Goal: Communication & Community: Answer question/provide support

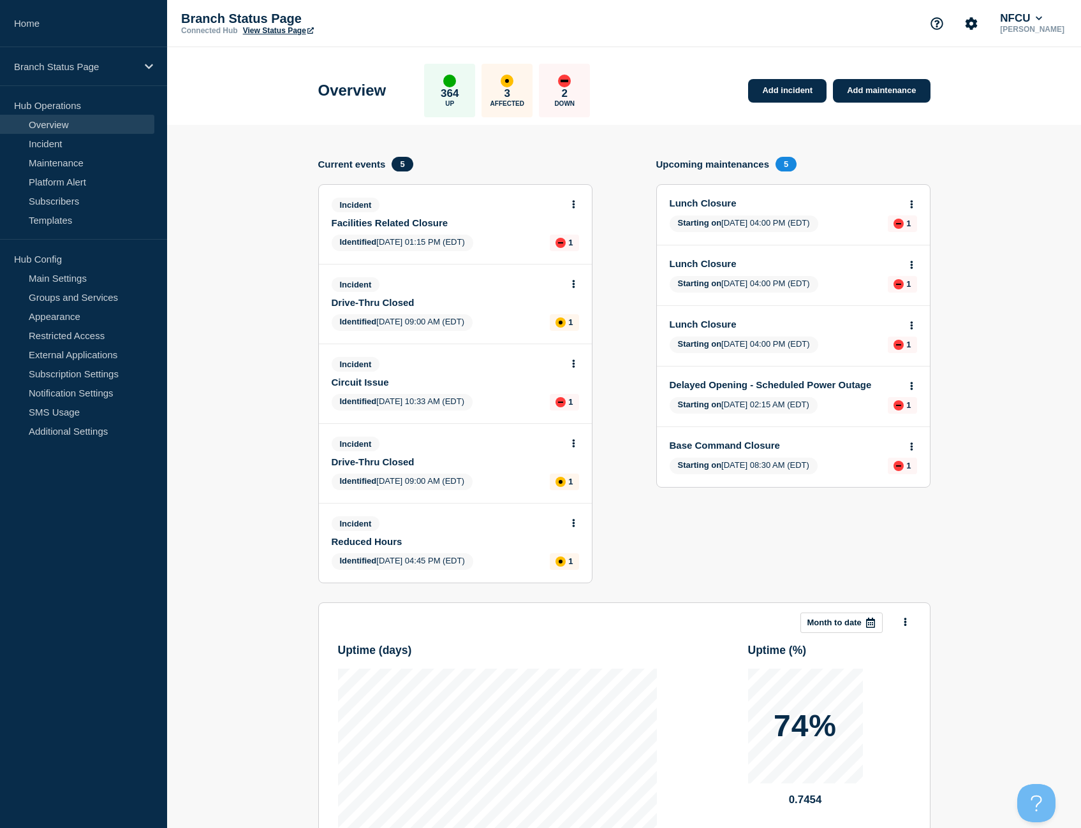
click at [575, 367] on button at bounding box center [573, 364] width 11 height 11
click at [568, 409] on link "Update incident" at bounding box center [573, 411] width 62 height 10
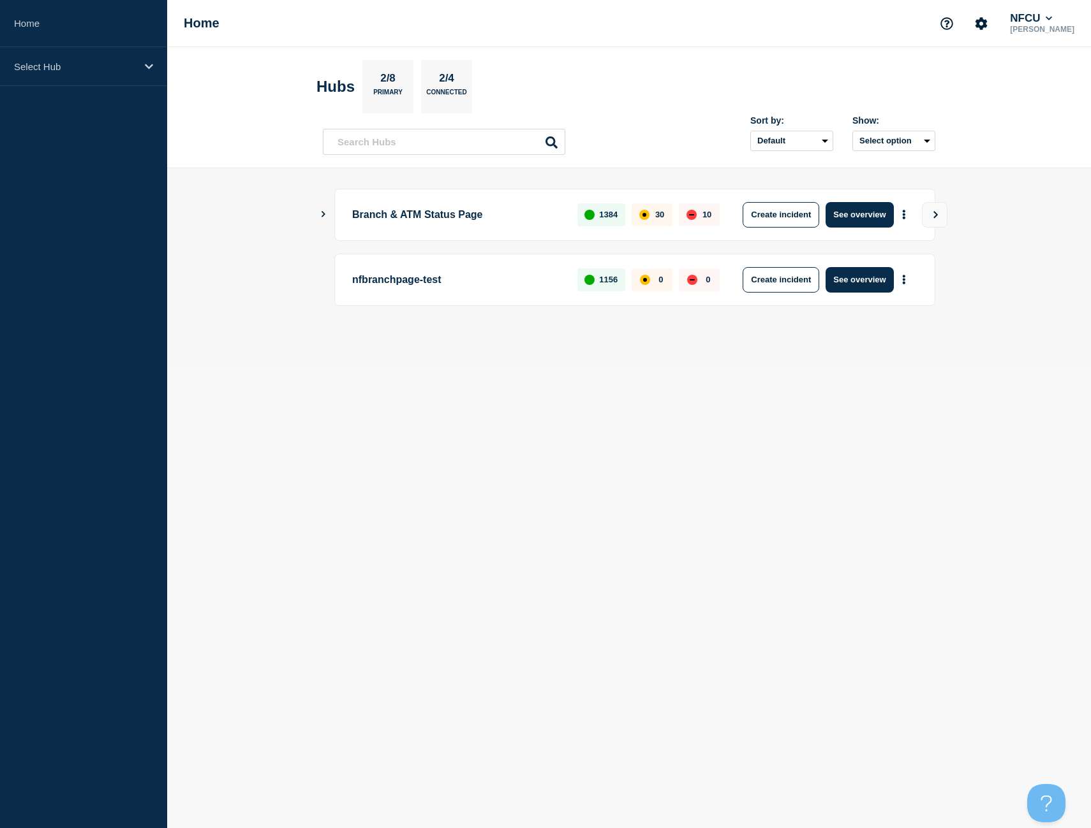
click at [321, 216] on icon "Show Connected Hubs" at bounding box center [323, 214] width 8 height 6
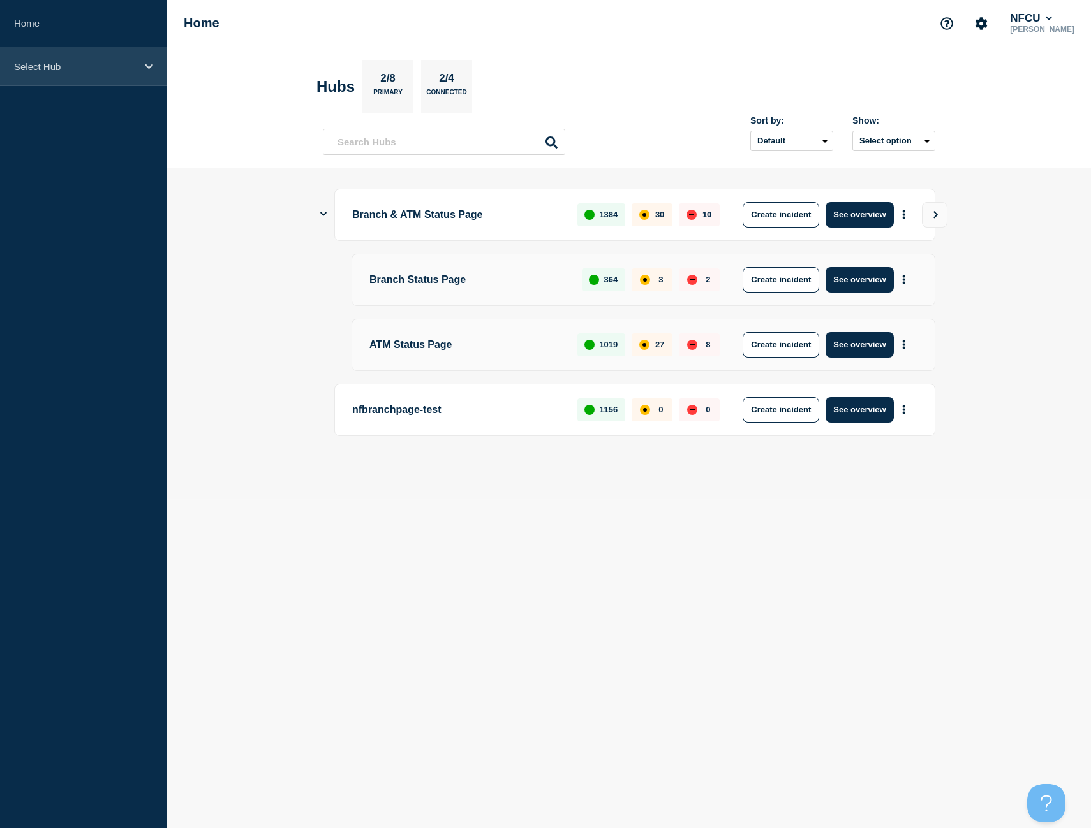
click at [55, 78] on div "Select Hub" at bounding box center [83, 66] width 167 height 39
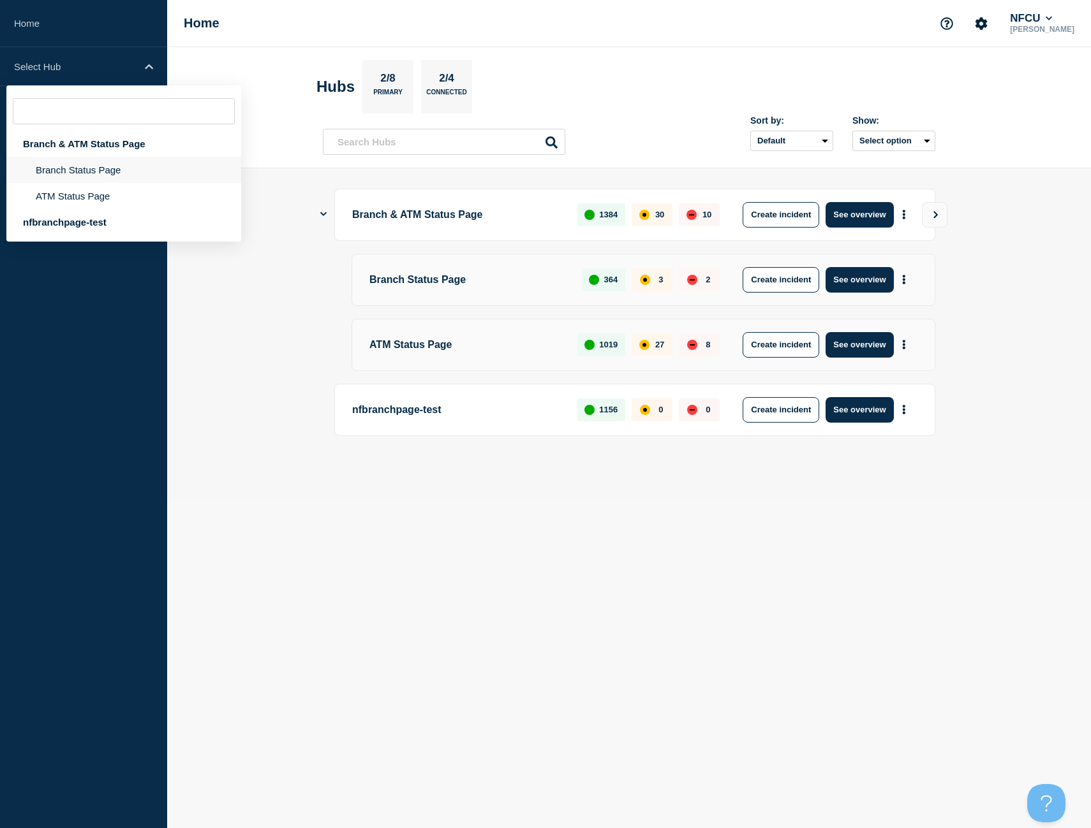
click at [78, 183] on li "Branch Status Page" at bounding box center [123, 196] width 235 height 26
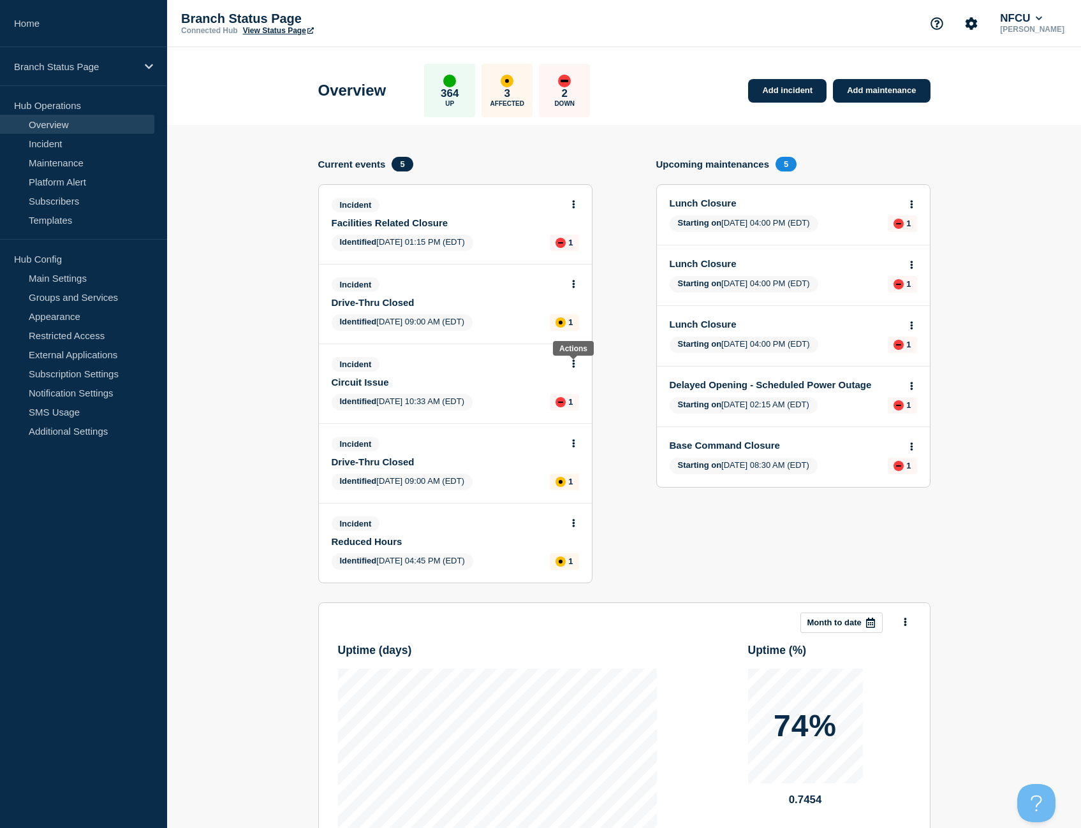
click at [571, 369] on button at bounding box center [573, 364] width 11 height 11
click at [566, 409] on link "Update incident" at bounding box center [573, 411] width 62 height 10
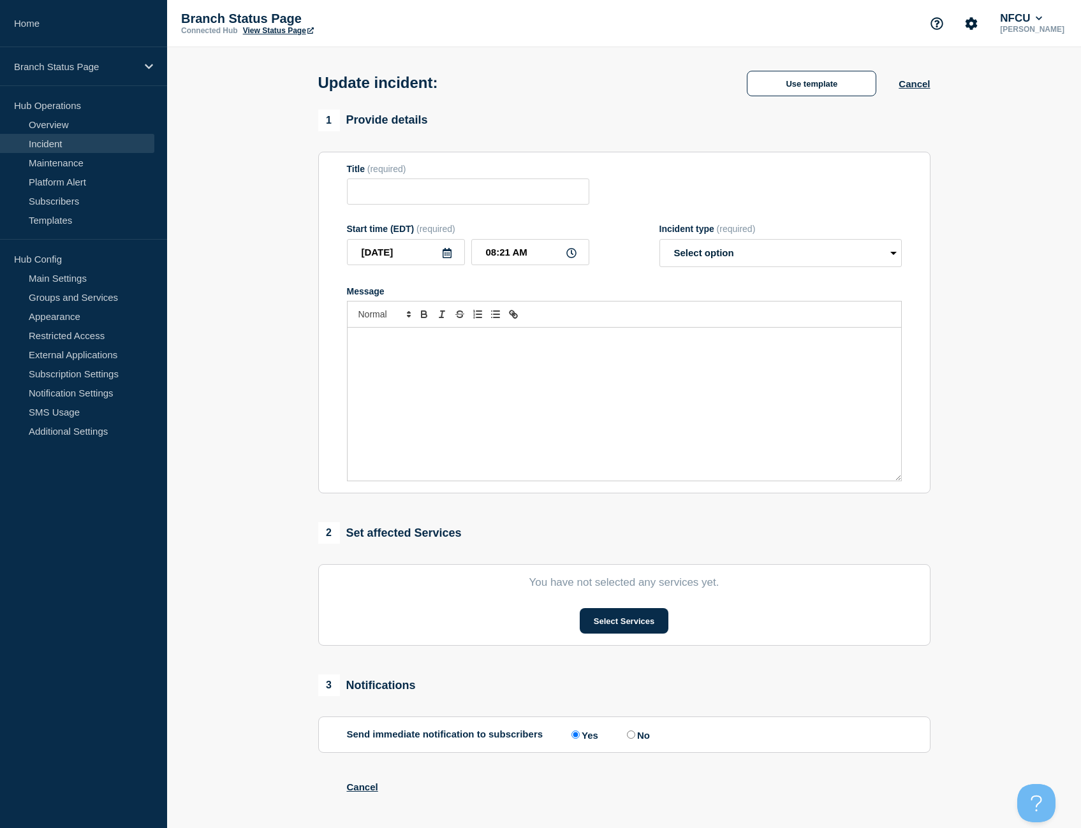
type input "Circuit Issue"
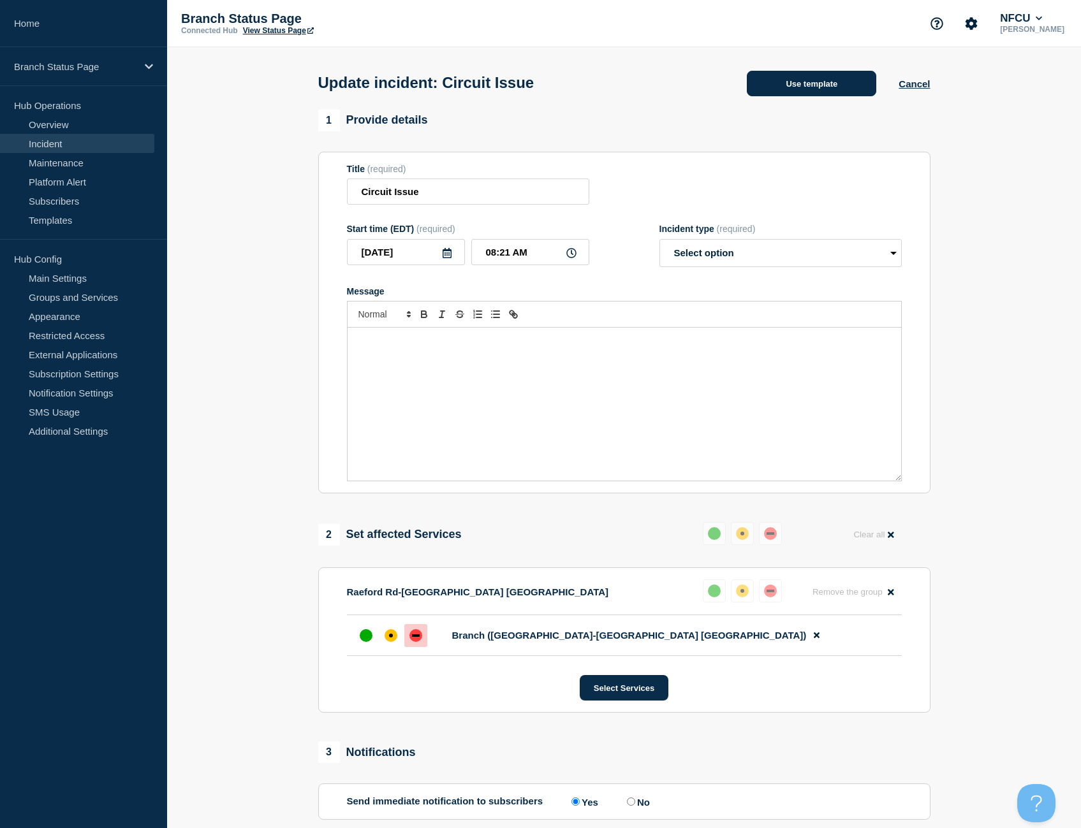
click at [809, 77] on button "Use template" at bounding box center [811, 84] width 129 height 26
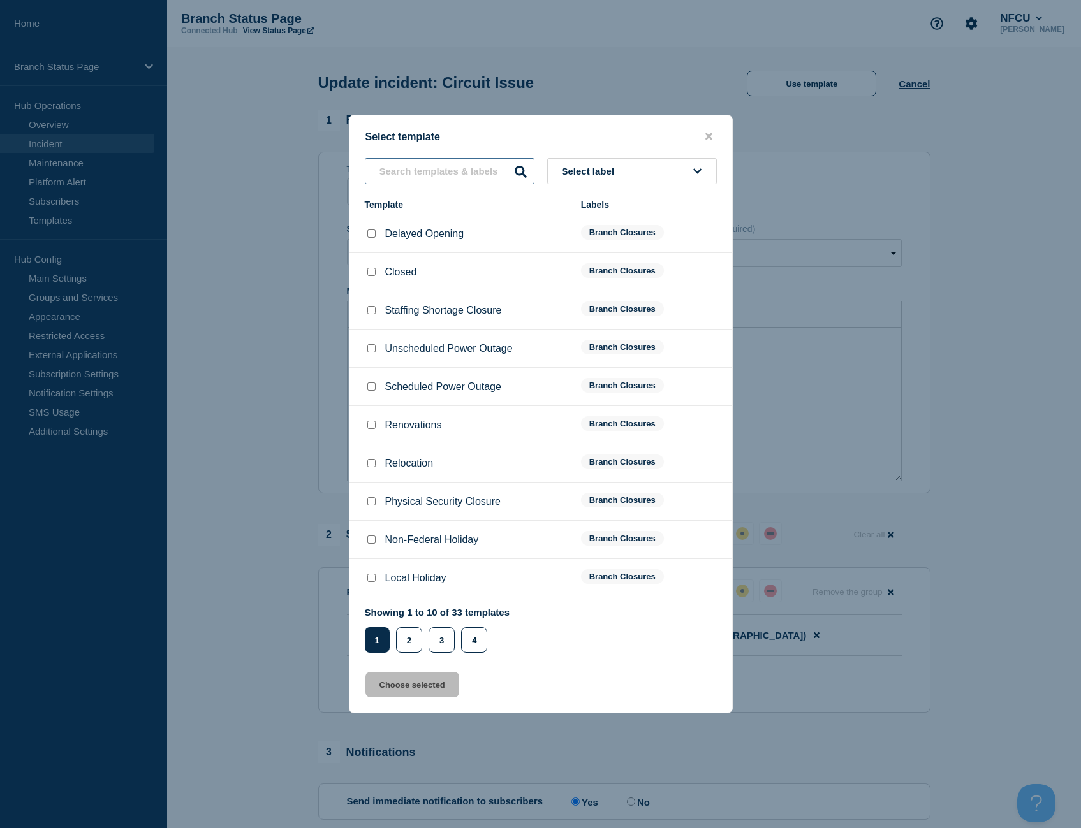
click at [409, 163] on input "text" at bounding box center [450, 171] width 170 height 26
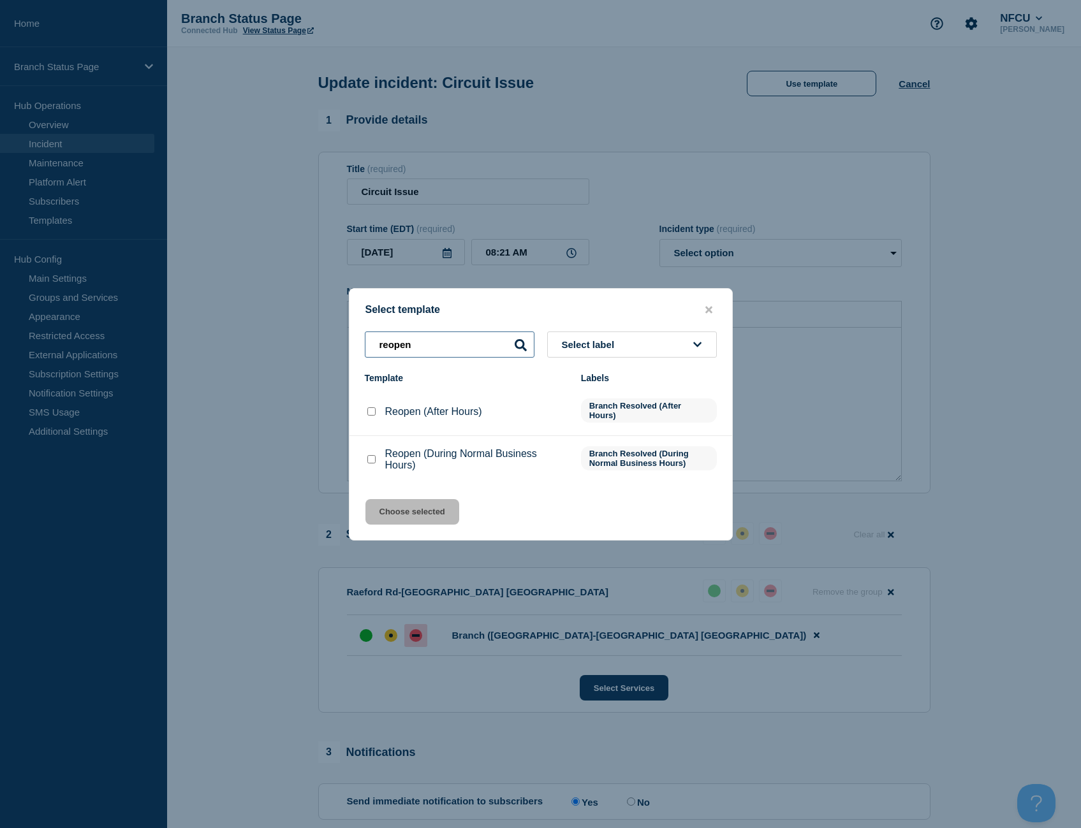
type input "reopen"
click at [371, 461] on input "Reopen (During Normal Business Hours) checkbox" at bounding box center [371, 459] width 8 height 8
checkbox input "true"
click at [372, 411] on input "Reopen (After Hours) checkbox" at bounding box center [371, 412] width 8 height 8
checkbox input "true"
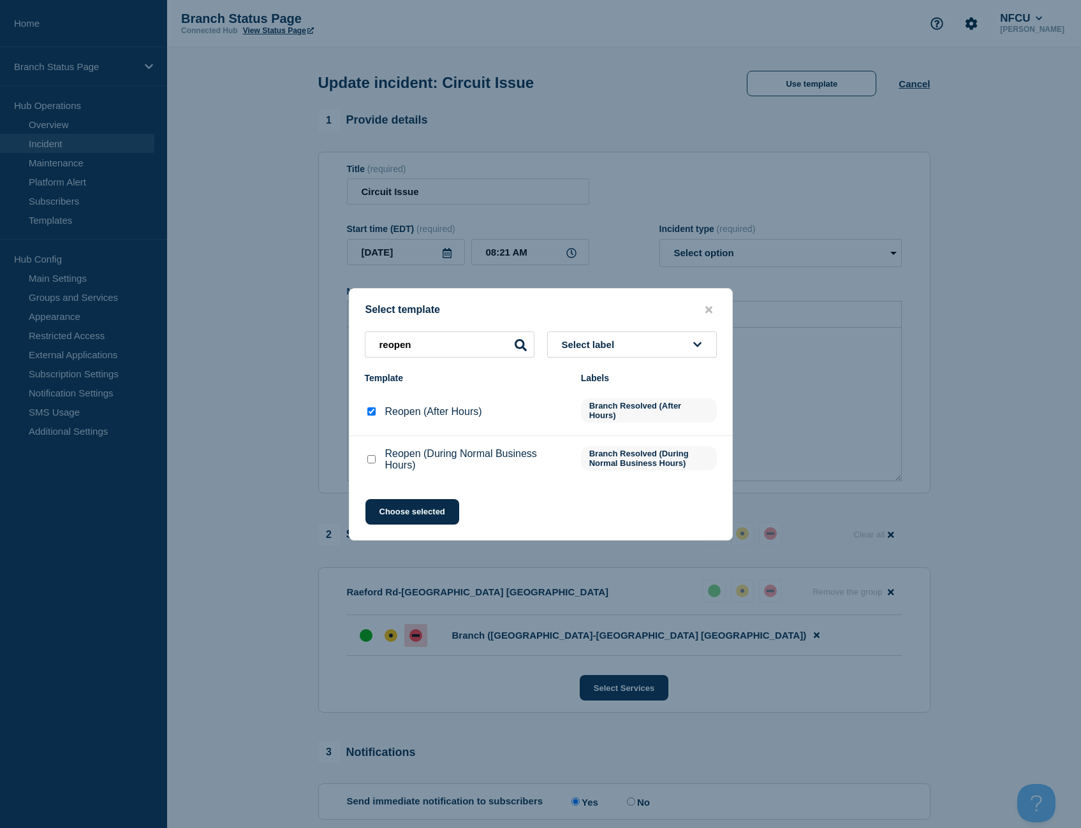
checkbox input "false"
click at [395, 508] on button "Choose selected" at bounding box center [412, 512] width 94 height 26
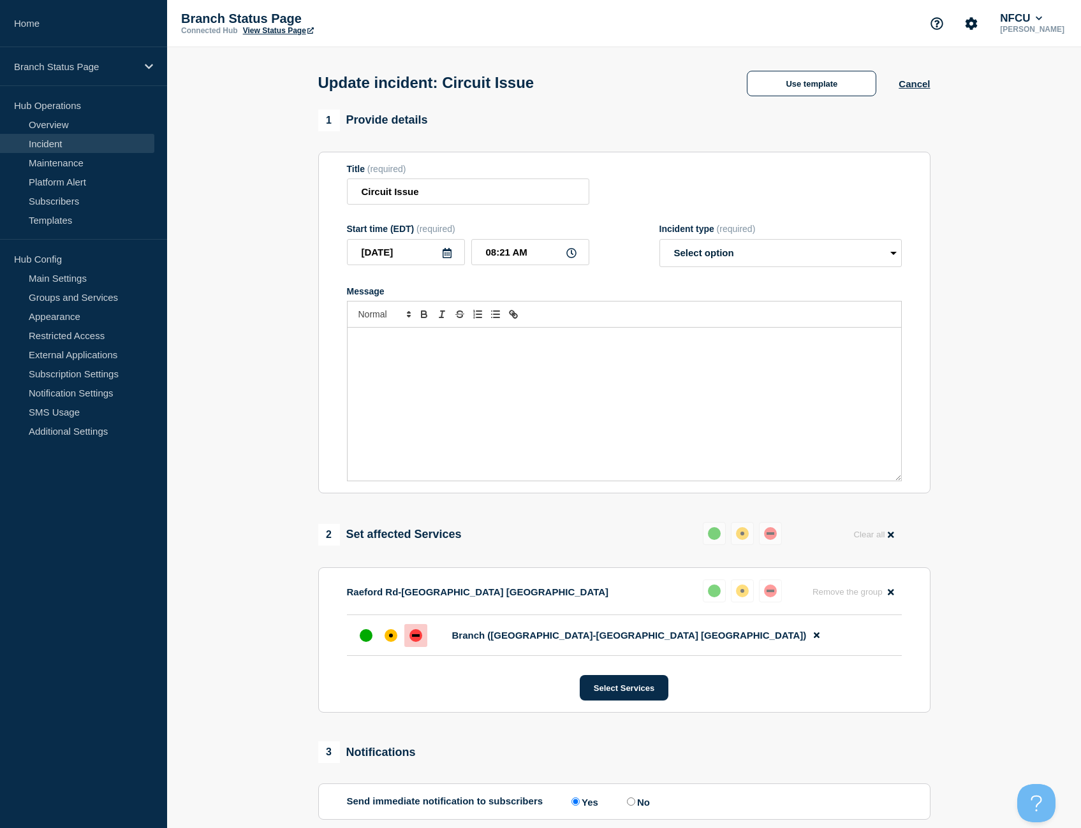
select select "resolved"
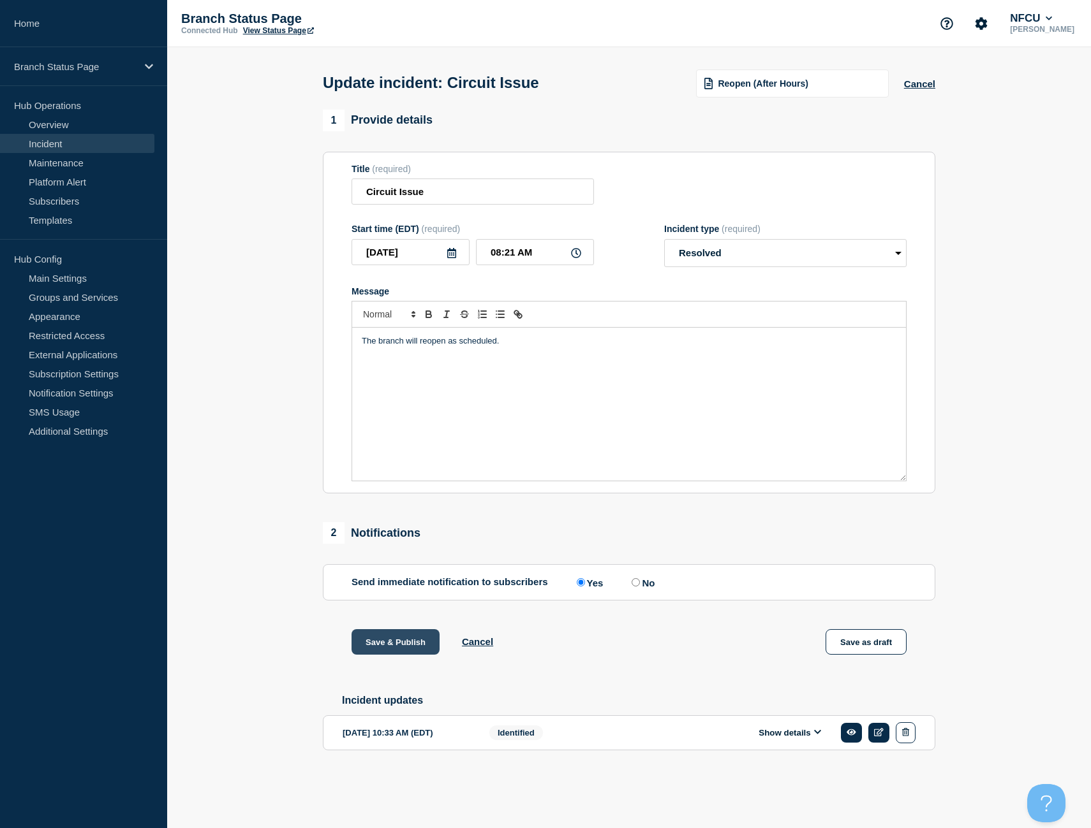
click at [403, 646] on button "Save & Publish" at bounding box center [395, 642] width 88 height 26
